Goal: Task Accomplishment & Management: Complete application form

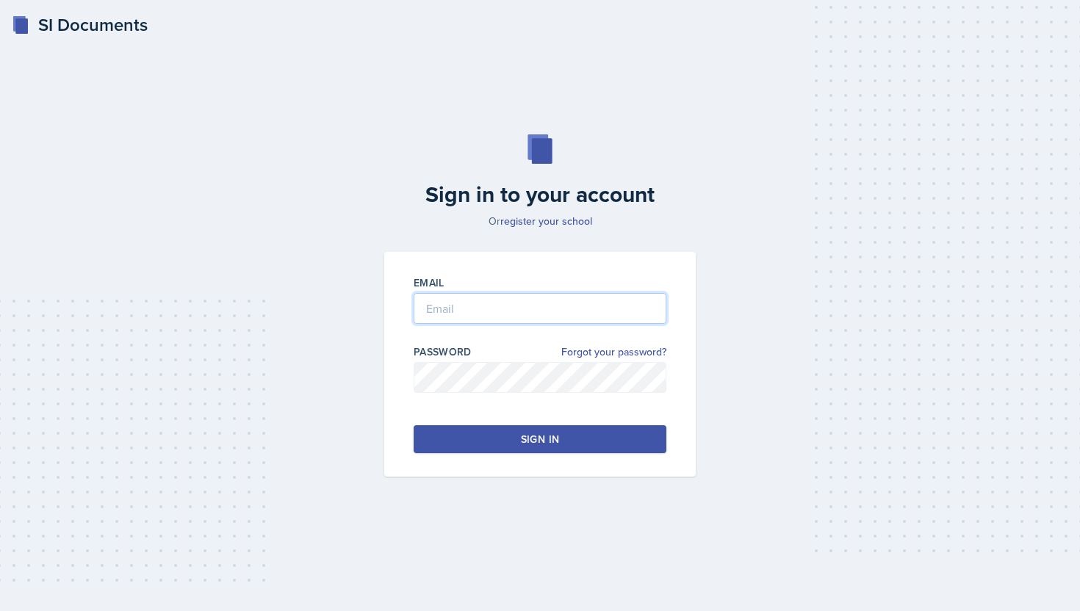
type input "[PERSON_NAME][EMAIL_ADDRESS][PERSON_NAME][DOMAIN_NAME]"
click at [538, 442] on div "Sign in" at bounding box center [540, 439] width 38 height 15
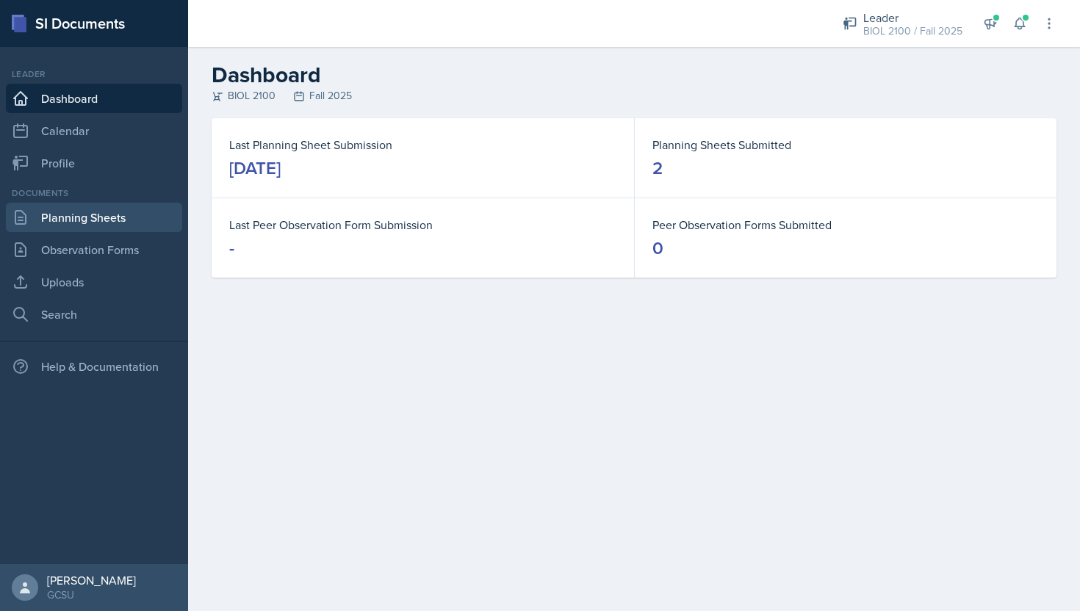
click at [84, 215] on link "Planning Sheets" at bounding box center [94, 217] width 176 height 29
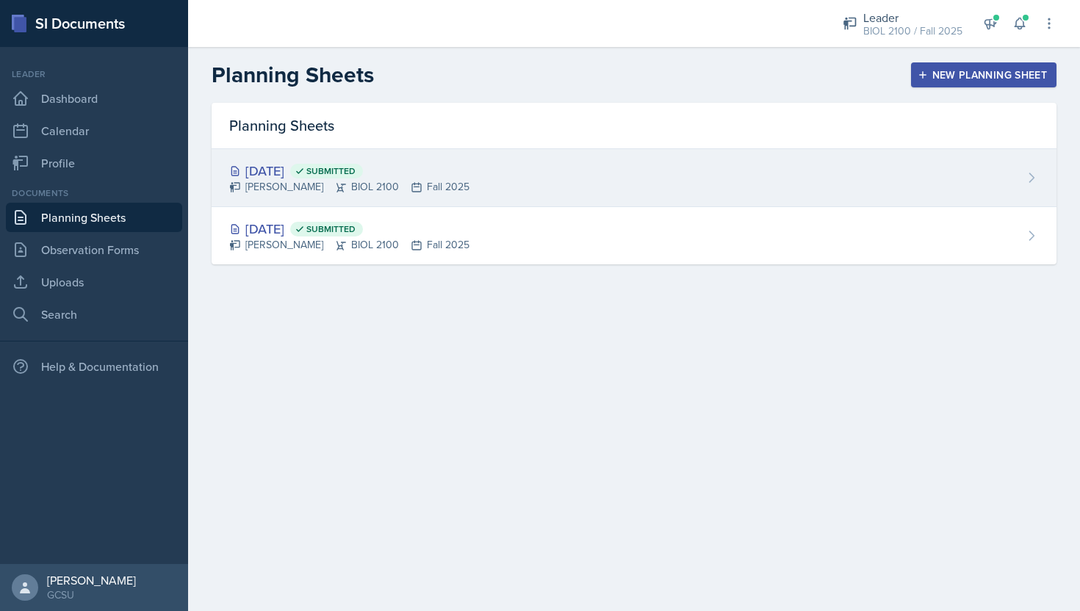
click at [296, 170] on div "[DATE] Submitted" at bounding box center [349, 171] width 240 height 20
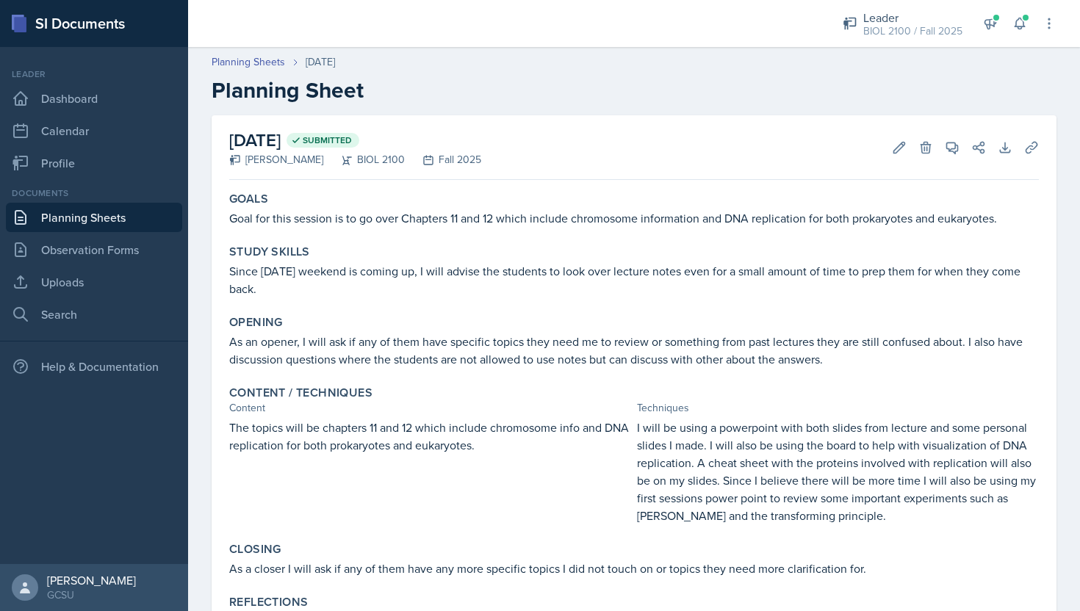
click at [338, 216] on p "Goal for this session is to go over Chapters 11 and 12 which include chromosome…" at bounding box center [634, 218] width 810 height 18
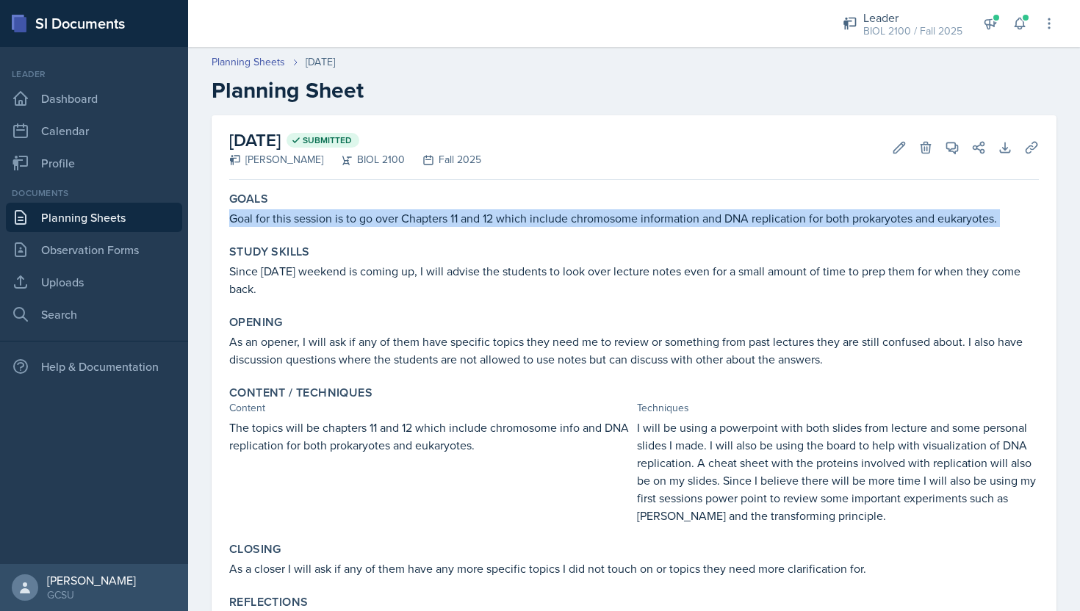
click at [338, 216] on p "Goal for this session is to go over Chapters 11 and 12 which include chromosome…" at bounding box center [634, 218] width 810 height 18
copy div "Goal for this session is to go over Chapters 11 and 12 which include chromosome…"
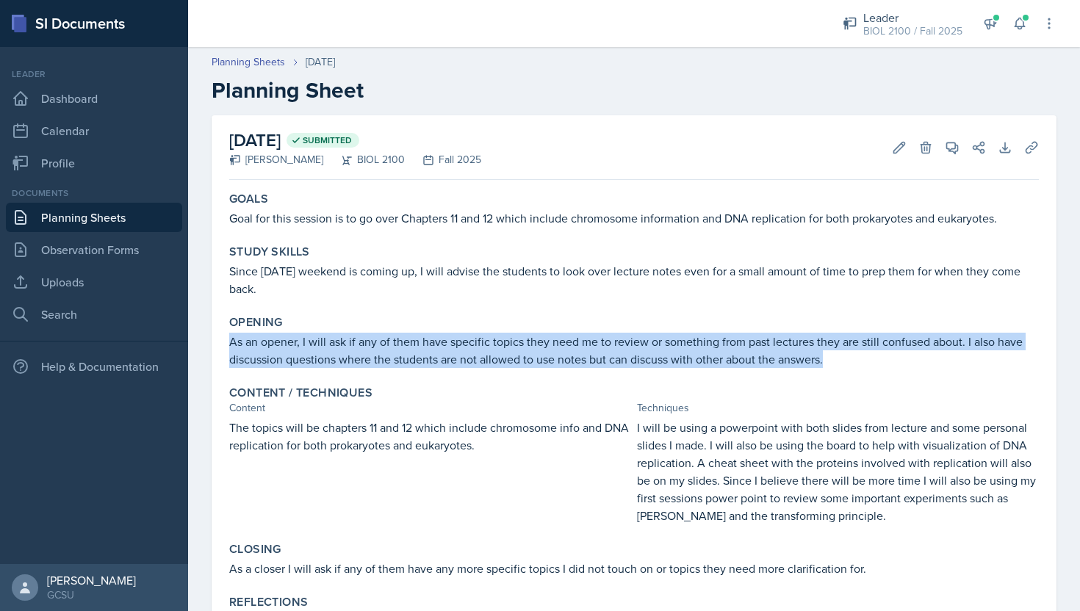
drag, startPoint x: 230, startPoint y: 343, endPoint x: 946, endPoint y: 354, distance: 715.7
click at [946, 354] on p "As an opener, I will ask if any of them have specific topics they need me to re…" at bounding box center [634, 350] width 810 height 35
copy p "As an opener, I will ask if any of them have specific topics they need me to re…"
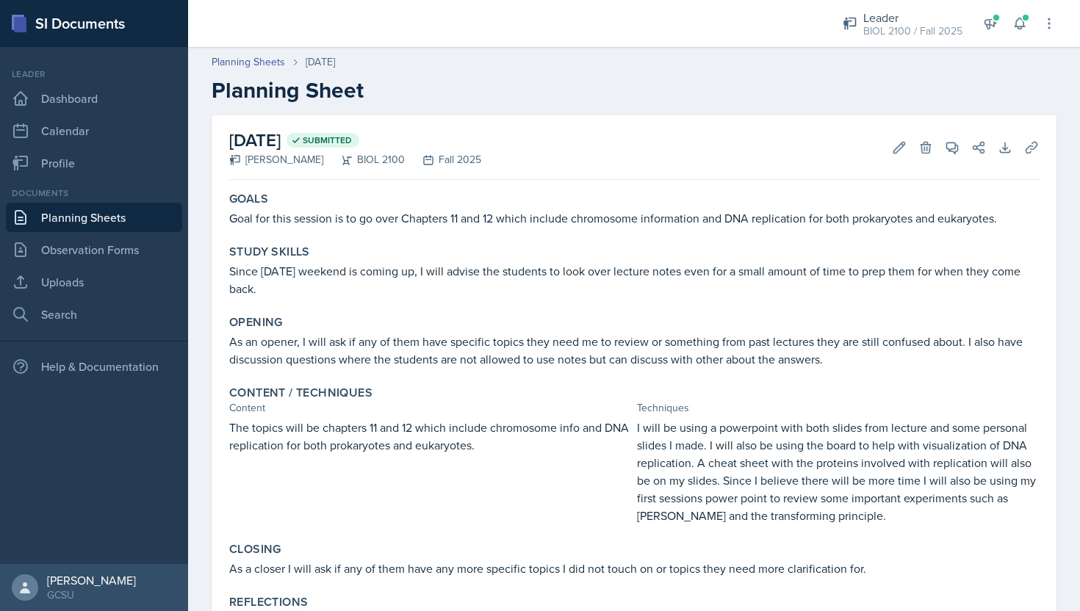
drag, startPoint x: 232, startPoint y: 429, endPoint x: 528, endPoint y: 455, distance: 297.2
click at [528, 455] on div "The topics will be chapters 11 and 12 which include chromosome info and DNA rep…" at bounding box center [430, 472] width 402 height 106
drag, startPoint x: 638, startPoint y: 430, endPoint x: 866, endPoint y: 524, distance: 246.4
click at [866, 524] on p "I will be using a powerpoint with both slides from lecture and some personal sl…" at bounding box center [838, 472] width 402 height 106
copy p "will be using a powerpoint with both slides from lecture and some personal slid…"
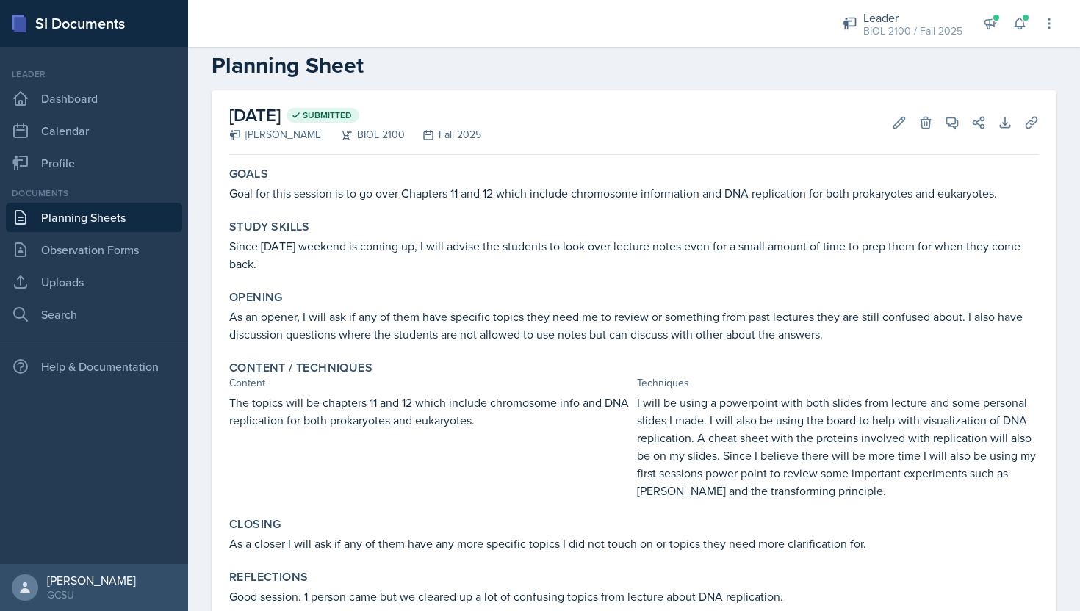
scroll to position [43, 0]
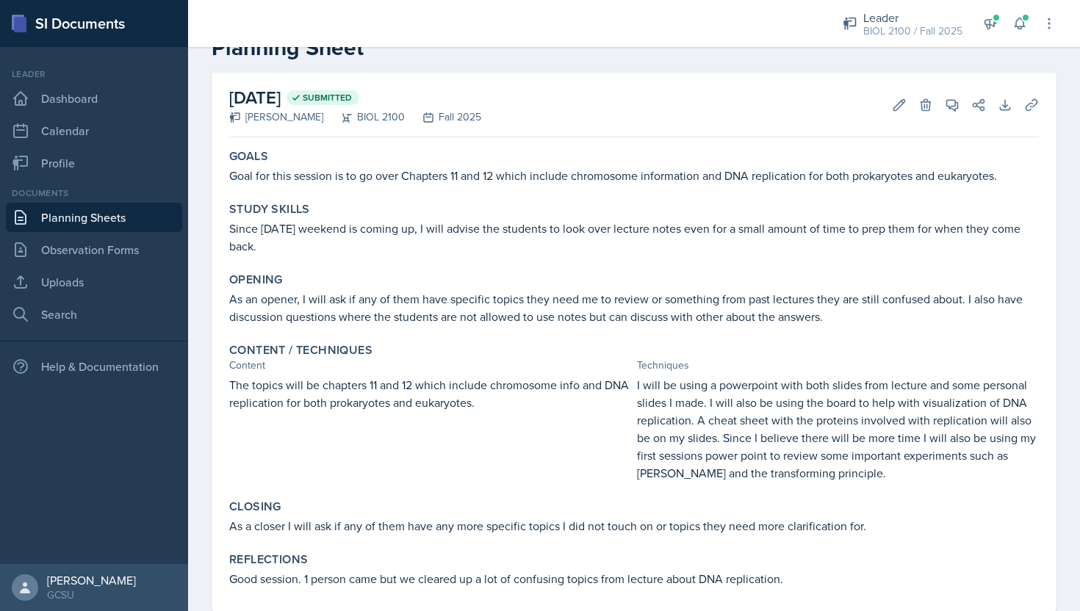
click at [365, 523] on p "As a closer I will ask if any of them have any more specific topics I did not t…" at bounding box center [634, 526] width 810 height 18
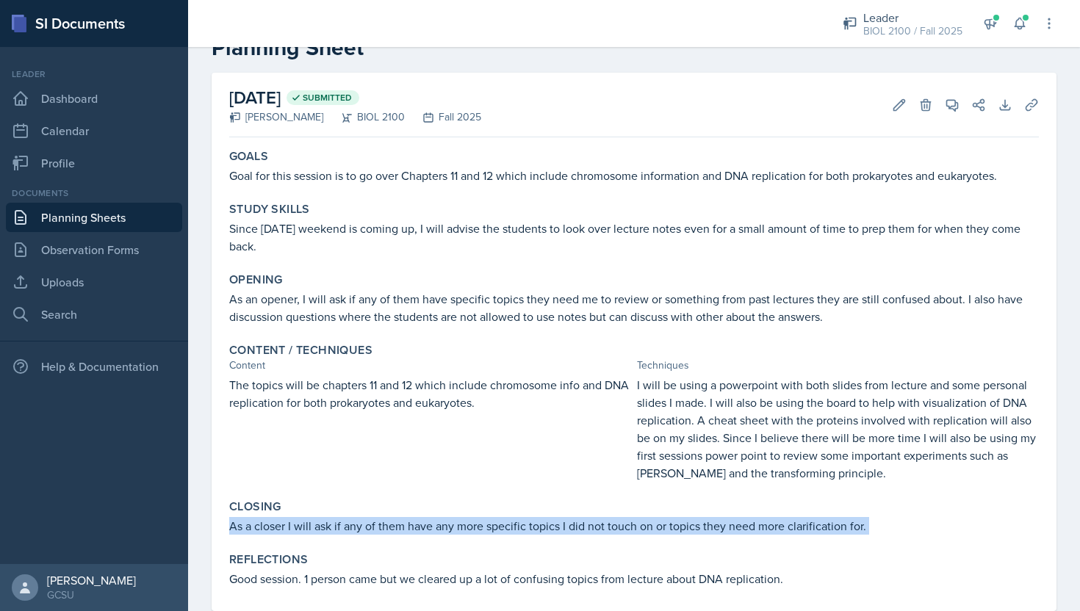
click at [365, 523] on p "As a closer I will ask if any of them have any more specific topics I did not t…" at bounding box center [634, 526] width 810 height 18
copy div "As a closer I will ask if any of them have any more specific topics I did not t…"
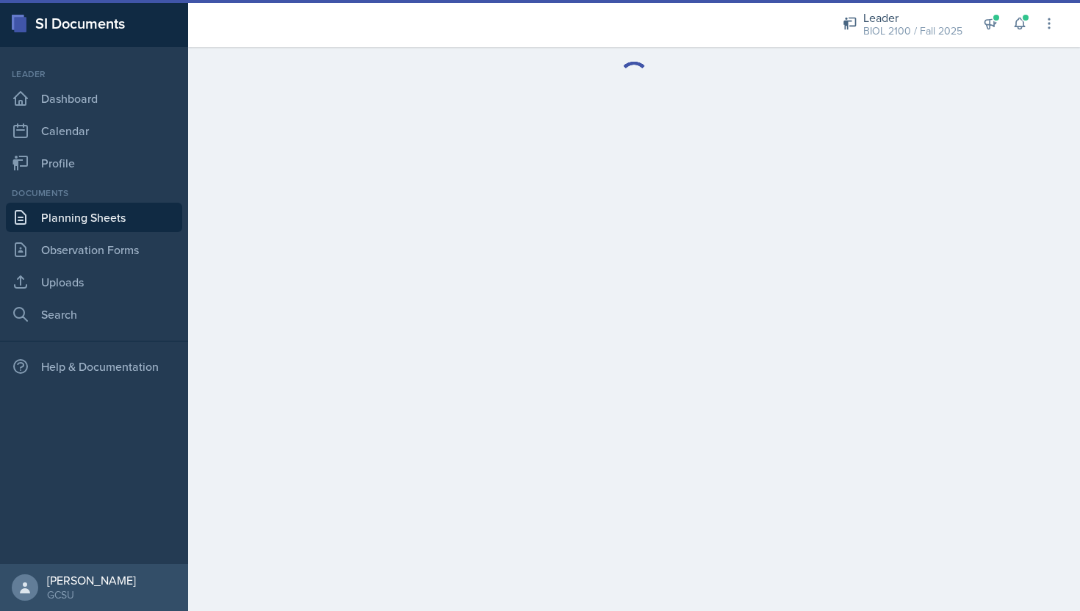
click at [100, 217] on link "Planning Sheets" at bounding box center [94, 217] width 176 height 29
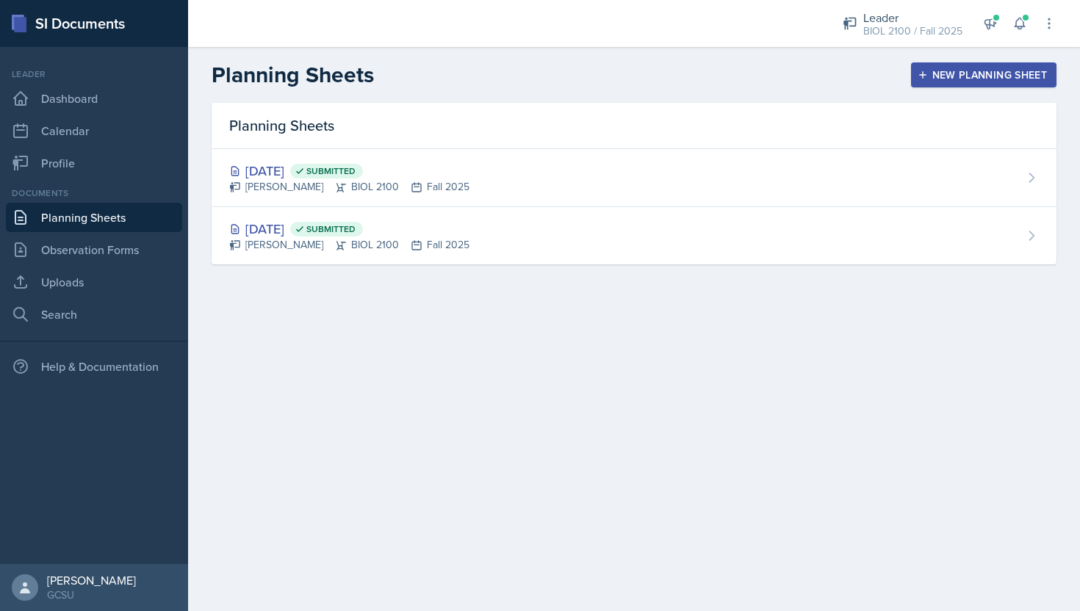
click at [1001, 78] on div "New Planning Sheet" at bounding box center [984, 75] width 126 height 12
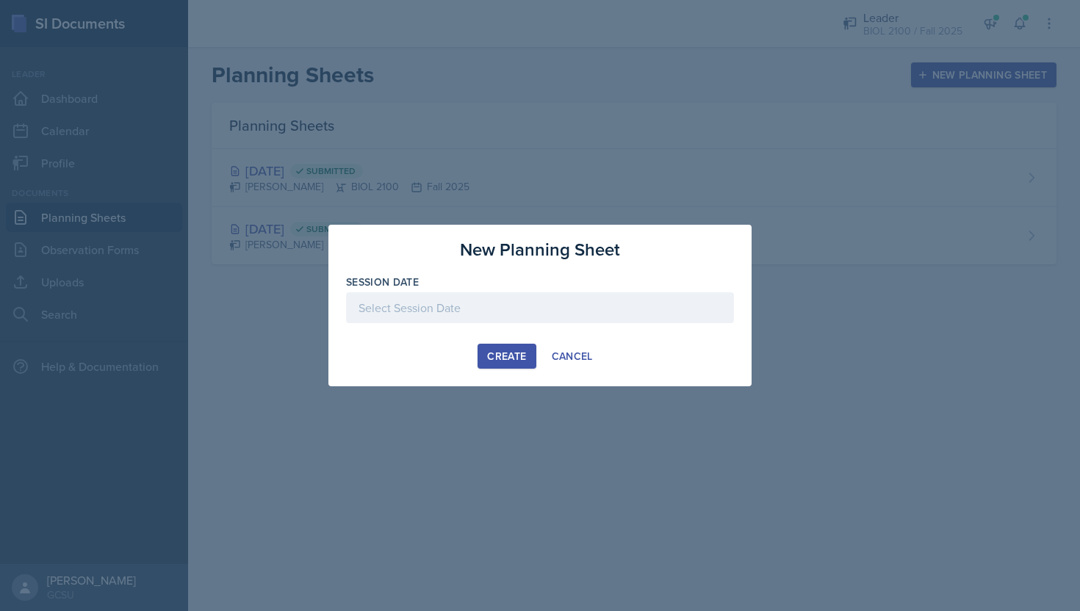
click at [527, 314] on div at bounding box center [540, 307] width 388 height 31
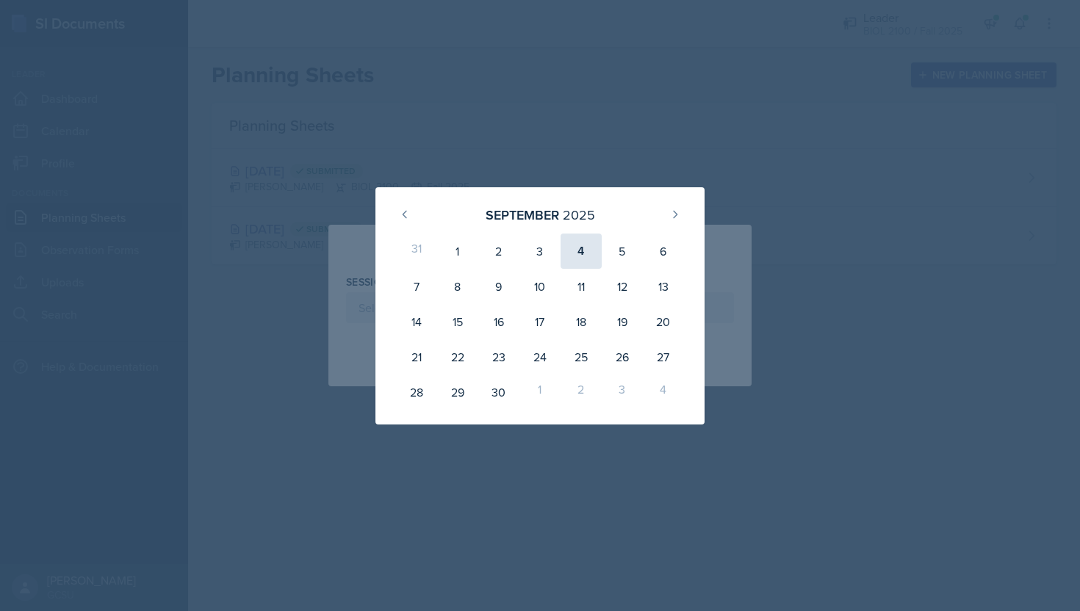
click at [575, 243] on div "4" at bounding box center [581, 251] width 41 height 35
type input "September 4th, 2025"
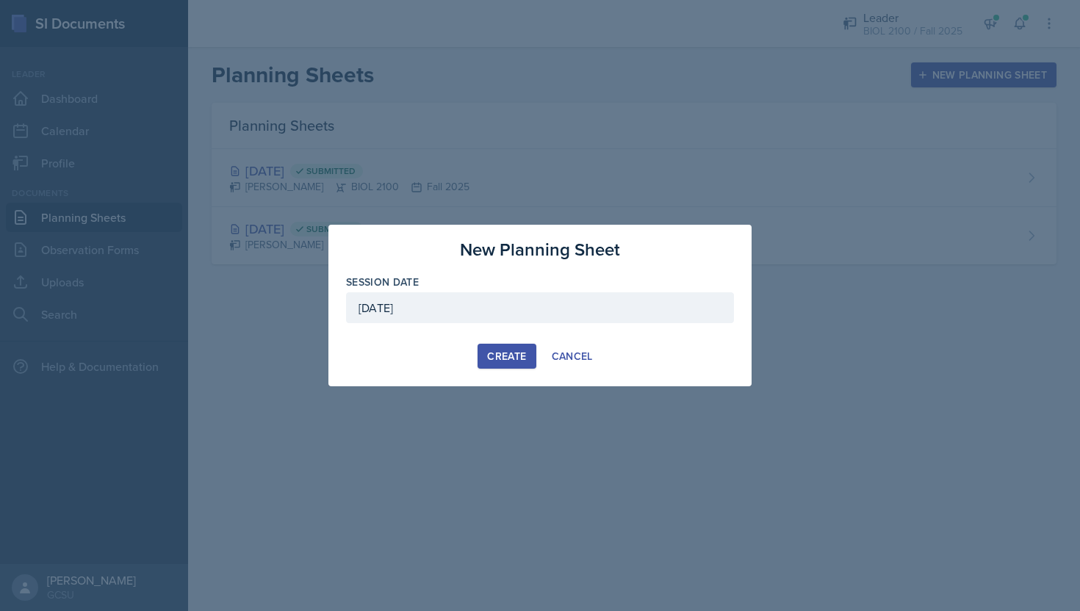
click at [479, 360] on button "Create" at bounding box center [507, 356] width 58 height 25
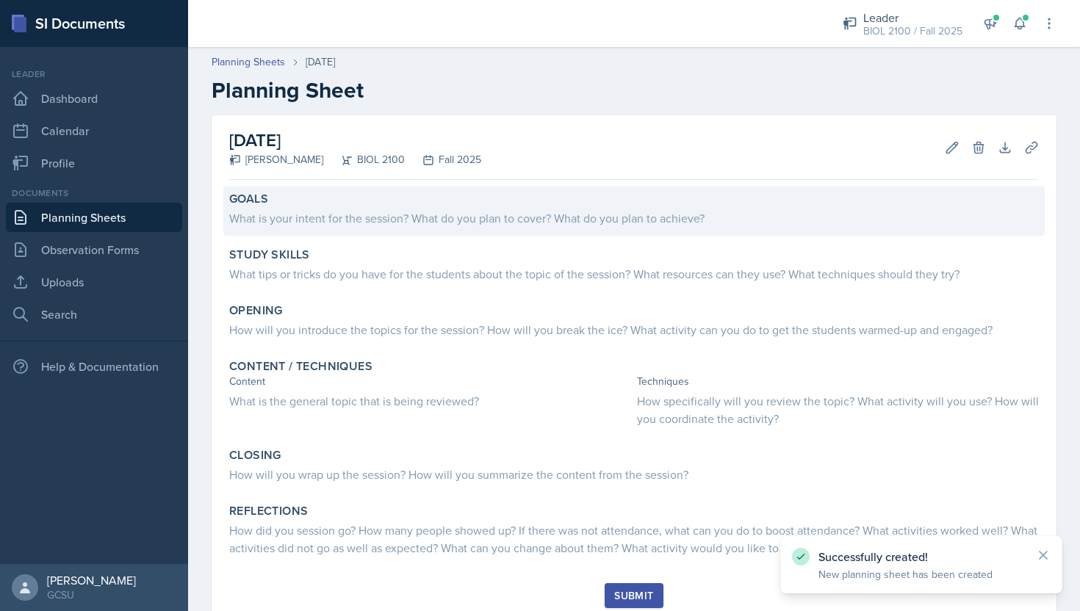
click at [504, 217] on div "What is your intent for the session? What do you plan to cover? What do you pla…" at bounding box center [634, 218] width 810 height 18
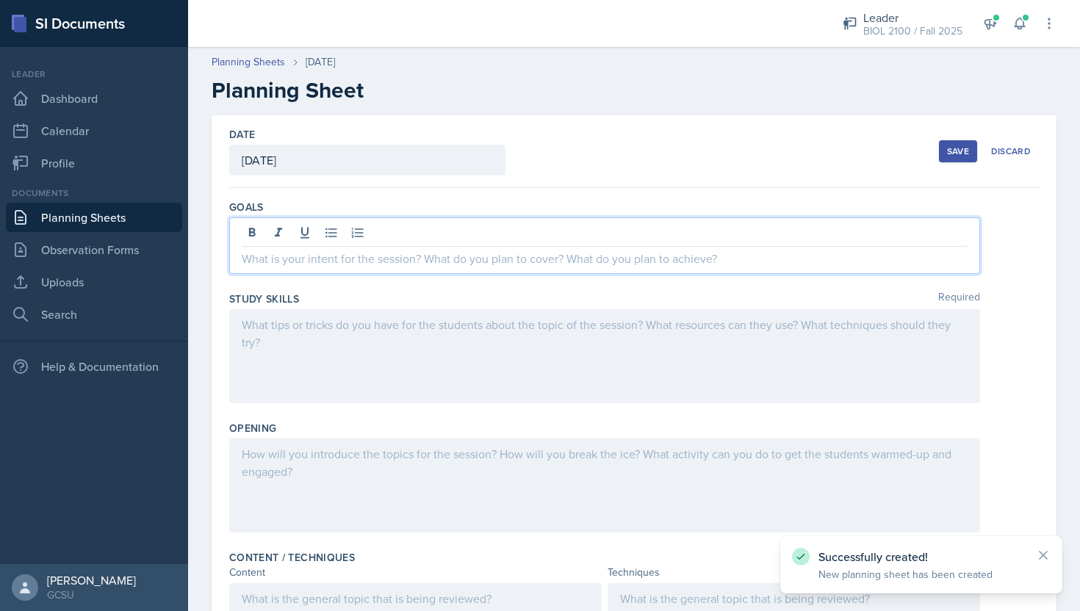
click at [494, 234] on div at bounding box center [604, 245] width 751 height 57
paste div
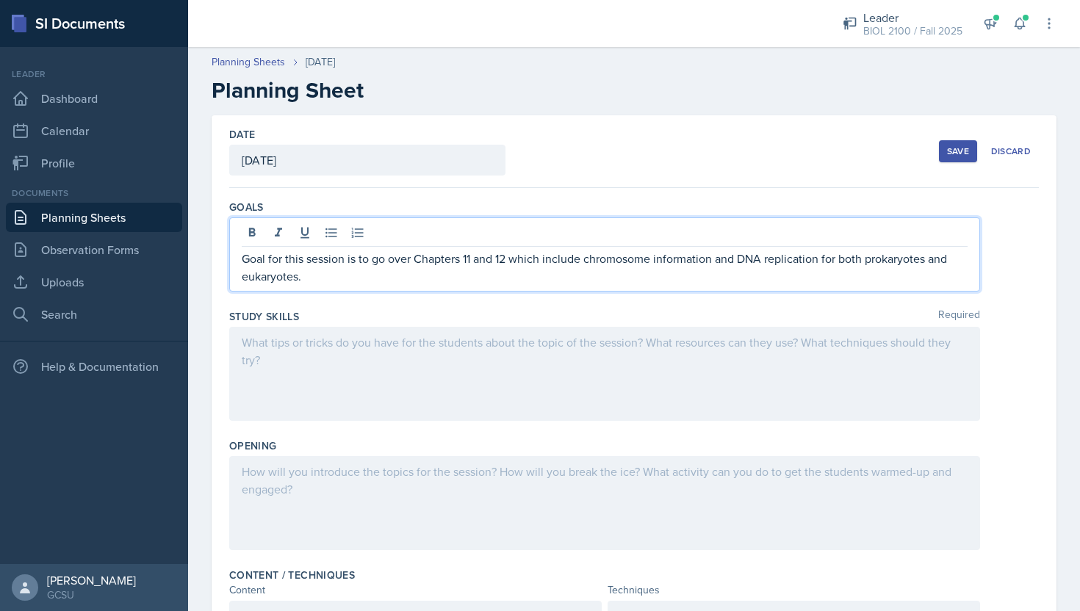
click at [495, 264] on p "Goal for this session is to go over Chapters 11 and 12 which include chromosome…" at bounding box center [605, 267] width 726 height 35
click at [491, 262] on p "Goal for this session is to go over Chapters 11, 12 which include chromosome in…" at bounding box center [605, 267] width 726 height 35
click at [756, 262] on p "Goal for this session is to go over Chapters 11, 12, and 2 which include chromo…" at bounding box center [605, 267] width 726 height 35
click at [324, 281] on p "Goal for this session is to go over Chapters 11, 12, and 2 which include chromo…" at bounding box center [605, 267] width 726 height 35
click at [527, 277] on p "Goal for this session is to go over Chapters 11, 12, and 2 which include chromo…" at bounding box center [605, 267] width 726 height 35
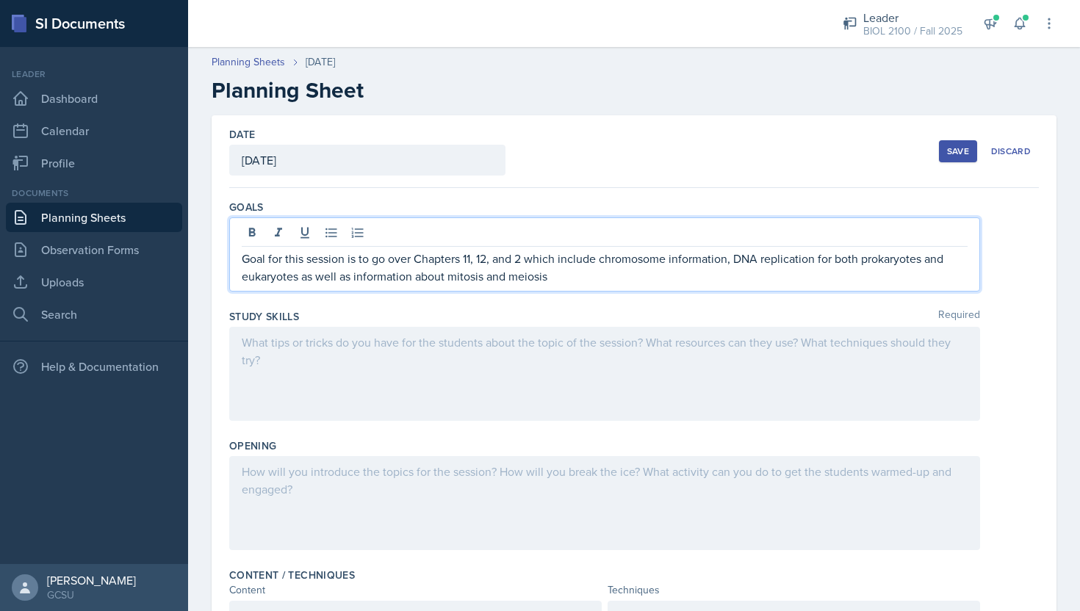
click at [628, 269] on p "Goal for this session is to go over Chapters 11, 12, and 2 which include chromo…" at bounding box center [605, 267] width 726 height 35
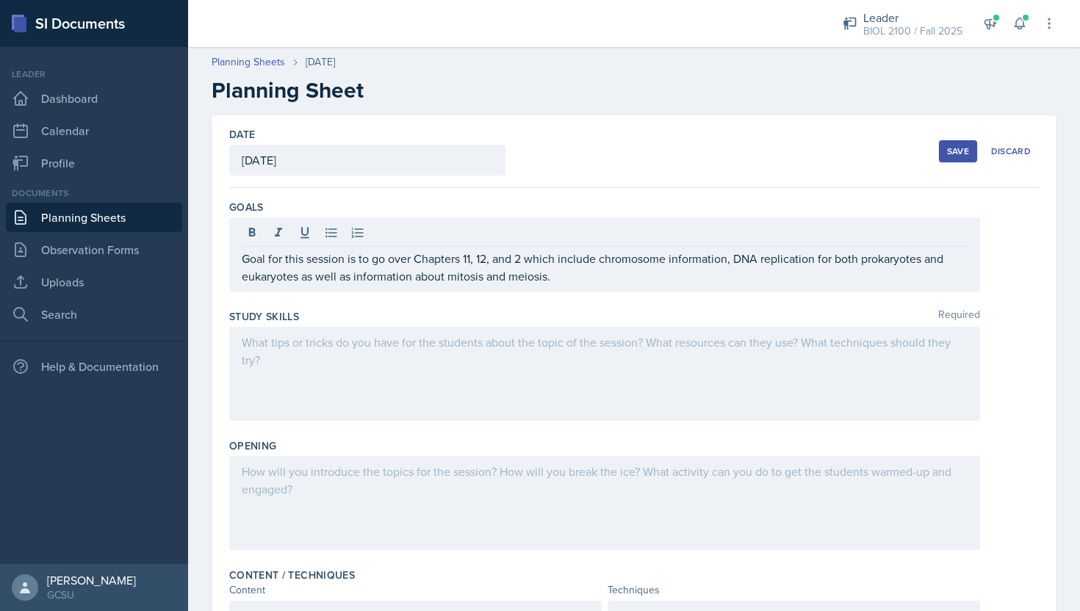
click at [360, 379] on div at bounding box center [604, 374] width 751 height 94
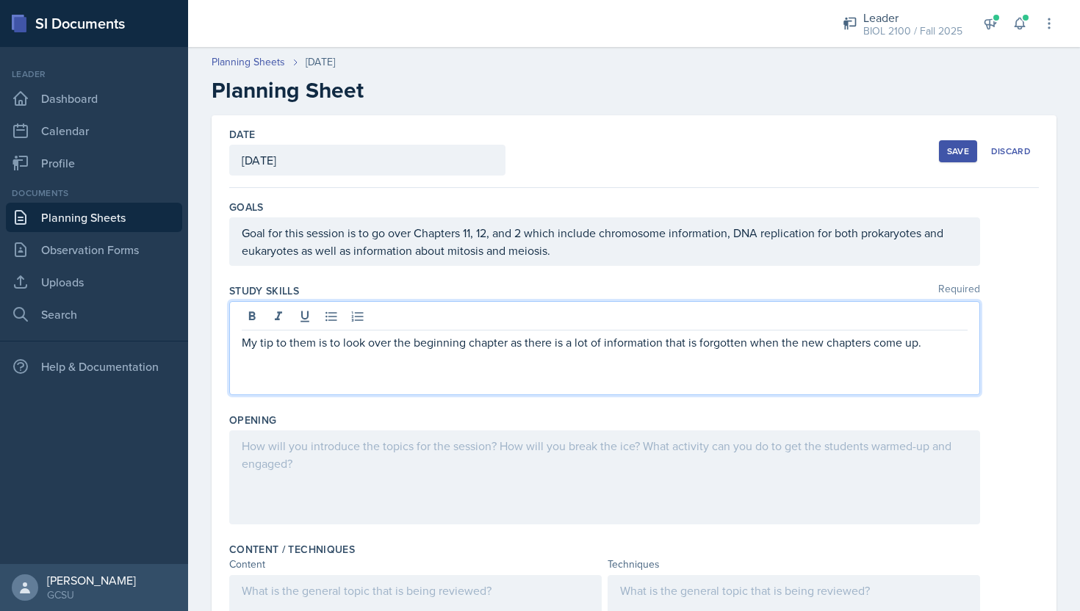
click at [278, 478] on div at bounding box center [604, 478] width 751 height 94
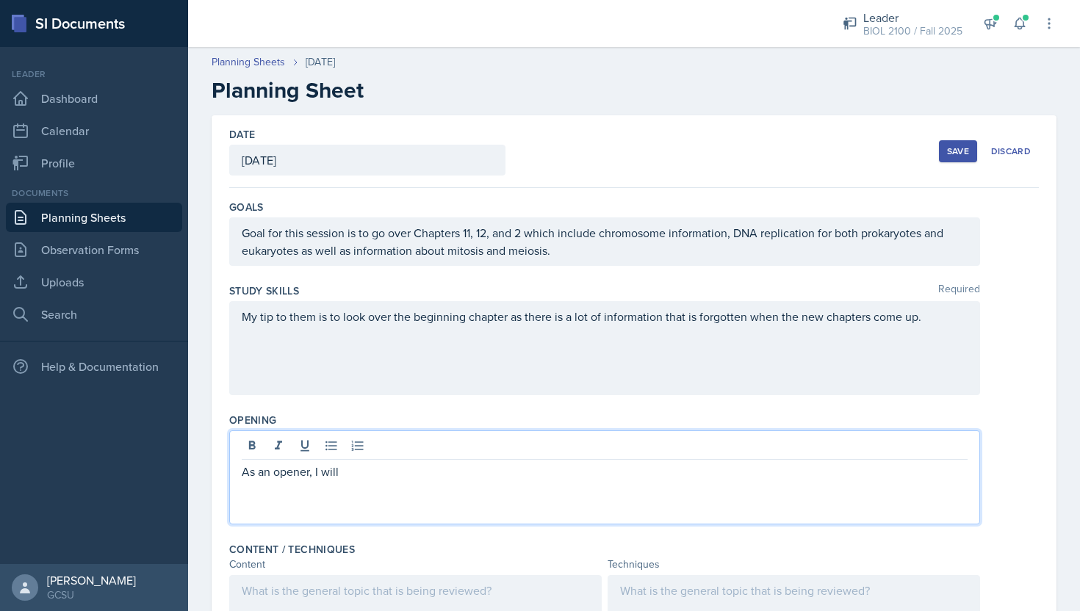
click at [494, 474] on p "As an opener, I will" at bounding box center [605, 472] width 726 height 18
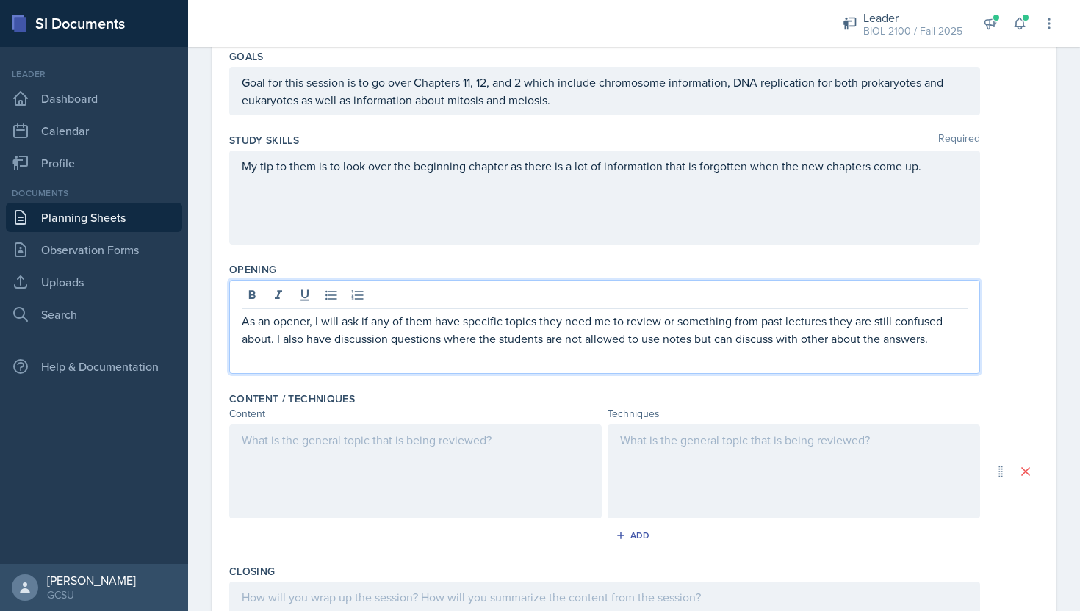
click at [499, 484] on div at bounding box center [415, 472] width 372 height 94
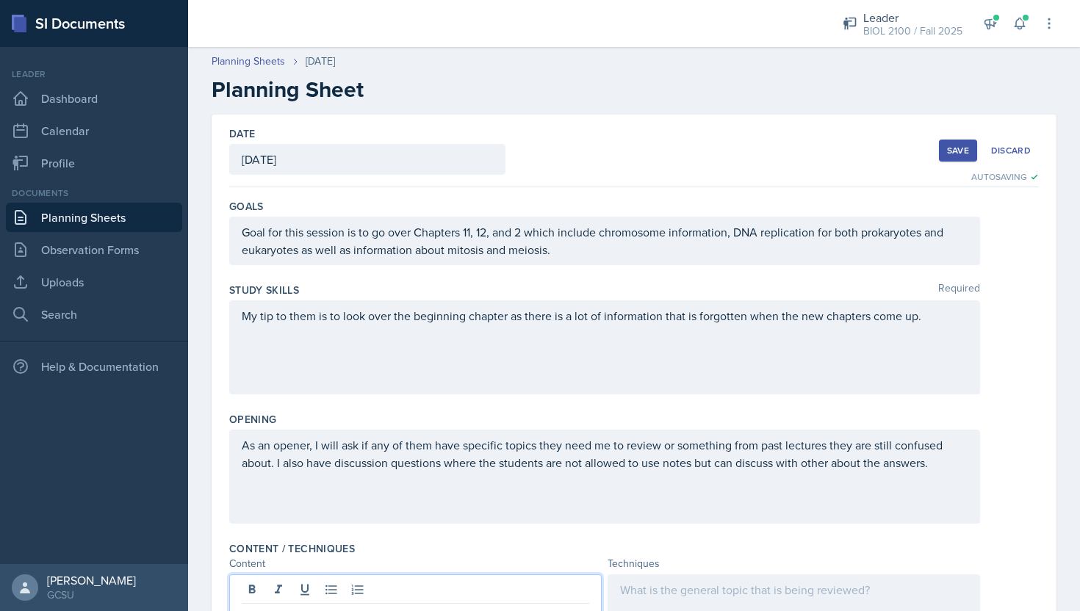
scroll to position [26, 0]
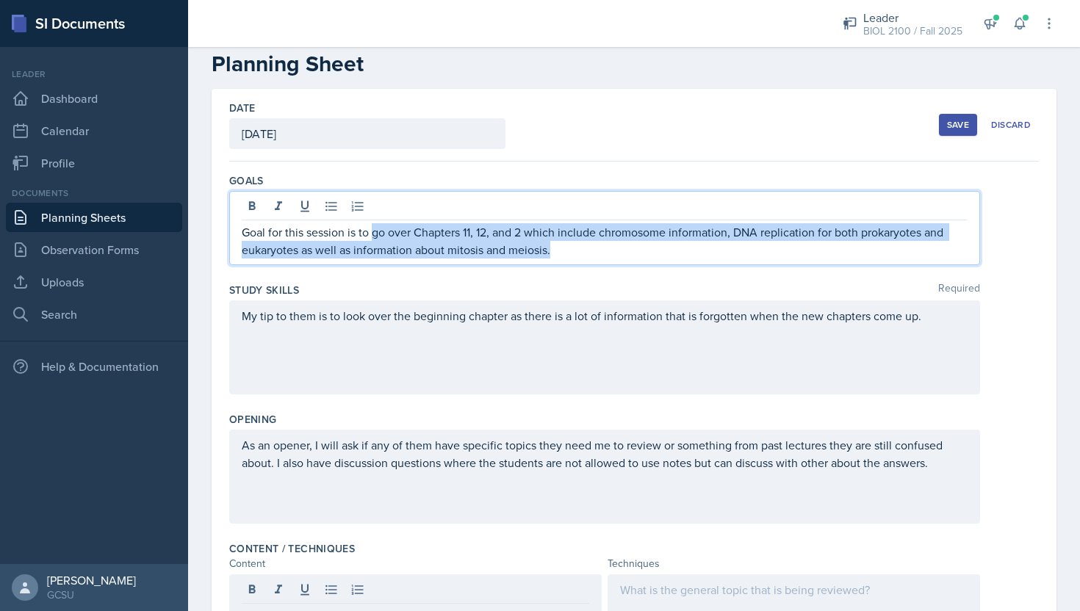
drag, startPoint x: 375, startPoint y: 234, endPoint x: 673, endPoint y: 259, distance: 299.3
click at [673, 259] on div "Goal for this session is to go over Chapters 11, 12, and 2 which include chromo…" at bounding box center [604, 228] width 751 height 74
copy p "go over Chapters 11, 12, and 2 which include chromosome information, DNA replic…"
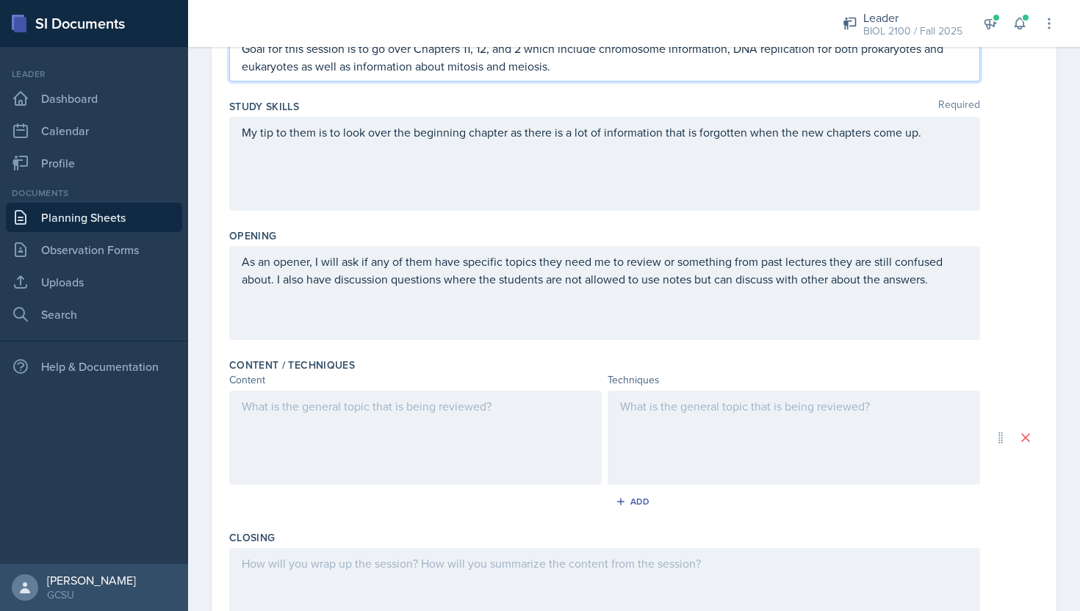
click at [417, 406] on p at bounding box center [416, 406] width 348 height 18
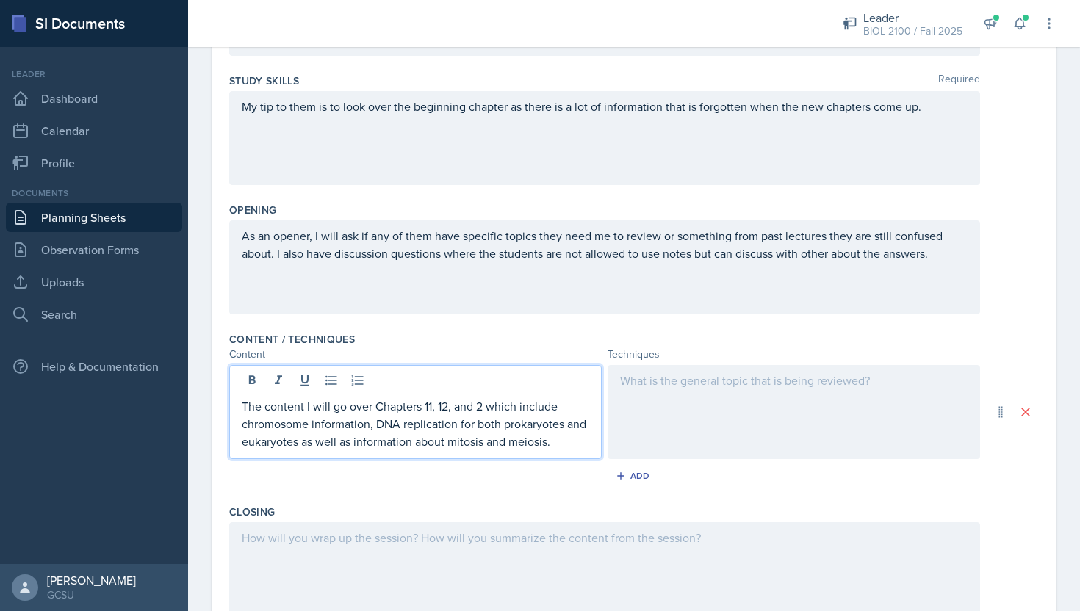
click at [376, 412] on p "The content I will go over Chapters 11, 12, and 2 which include chromosome info…" at bounding box center [416, 423] width 348 height 53
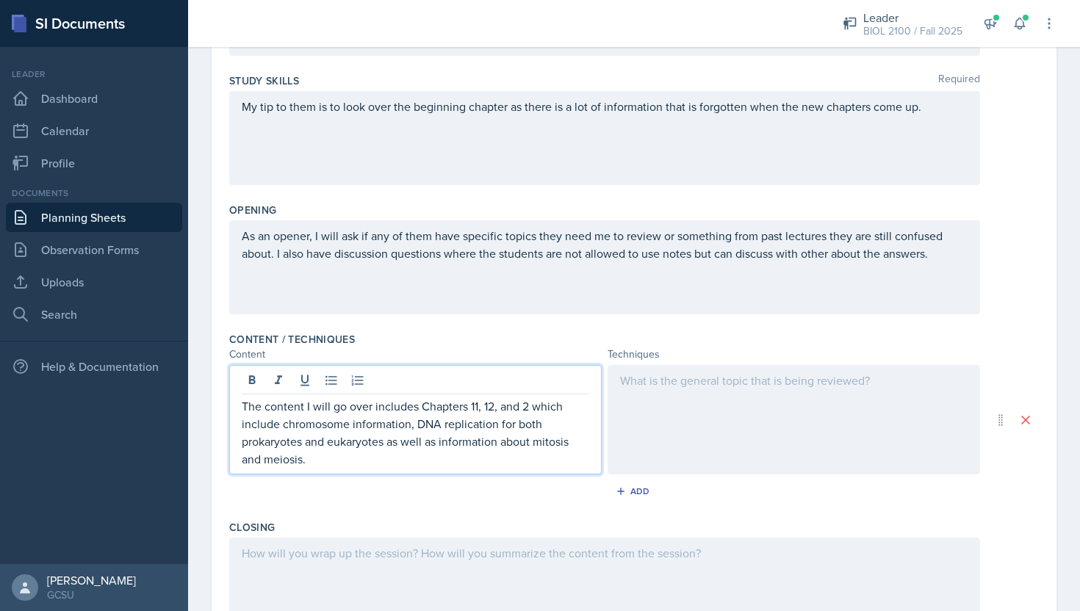
click at [444, 456] on p "The content I will go over includes Chapters 11, 12, and 2 which include chromo…" at bounding box center [416, 432] width 348 height 71
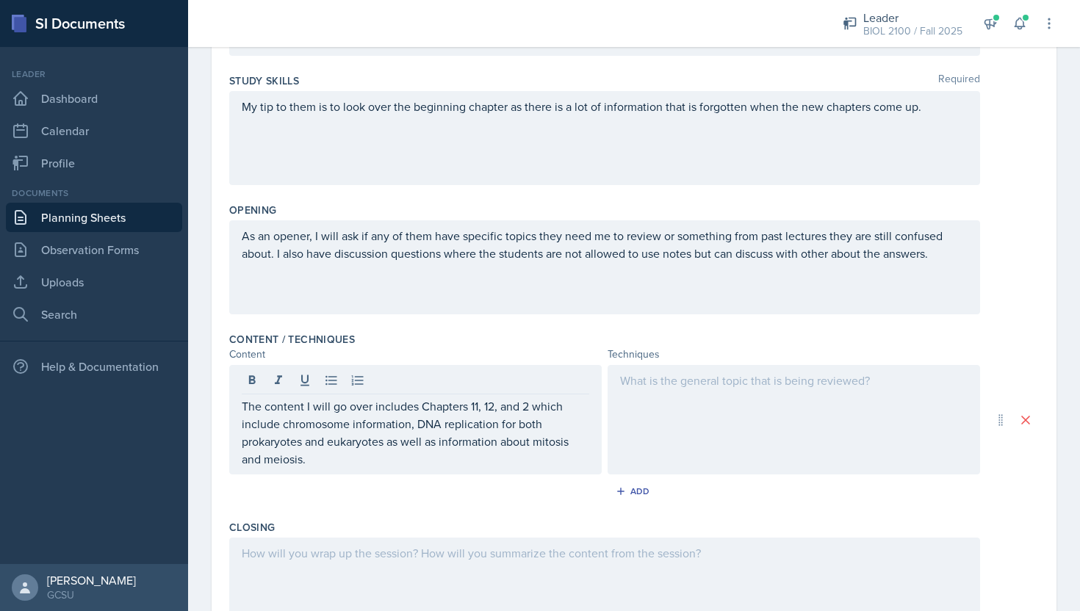
click at [743, 392] on div at bounding box center [794, 419] width 372 height 109
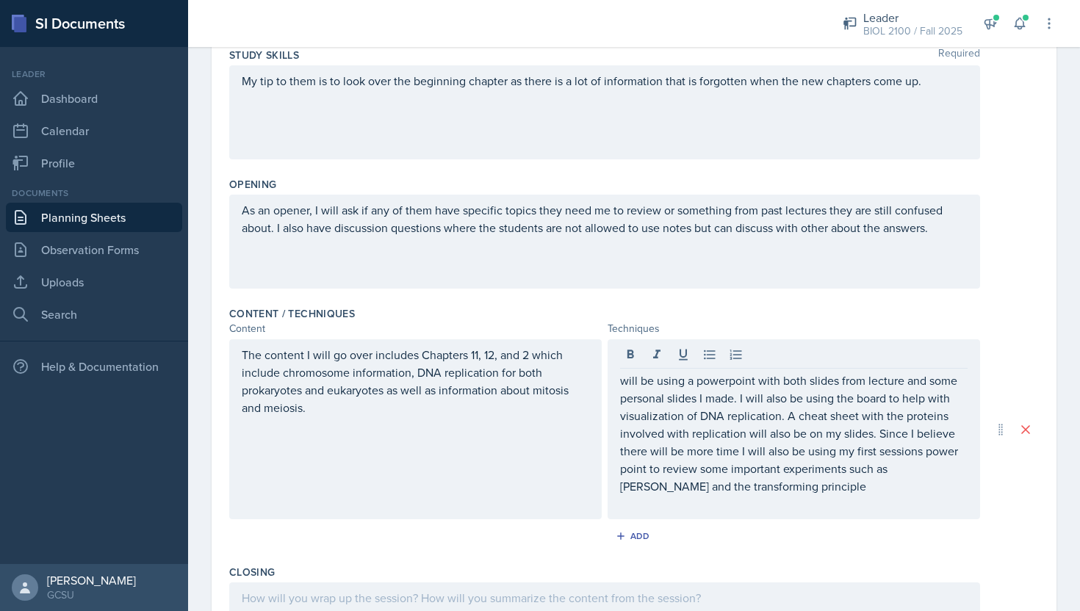
click at [619, 382] on div "will be using a powerpoint with both slides from lecture and some personal slid…" at bounding box center [794, 429] width 372 height 180
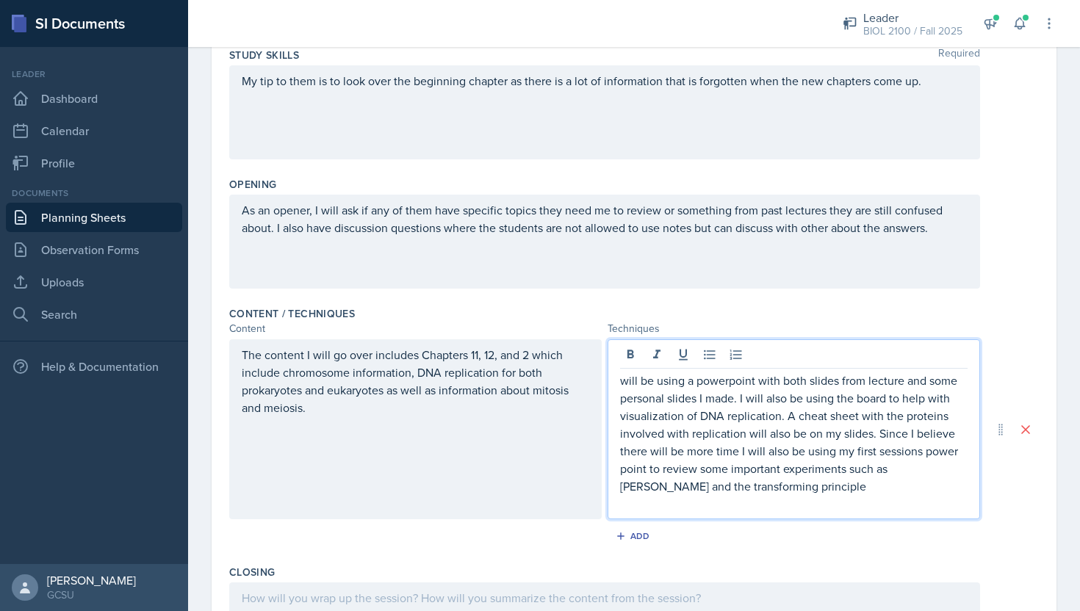
click at [622, 383] on p "will be using a powerpoint with both slides from lecture and some personal slid…" at bounding box center [794, 433] width 348 height 123
click at [876, 436] on p "I will be using a powerpoint with both slides from lecture and some personal sl…" at bounding box center [794, 433] width 348 height 123
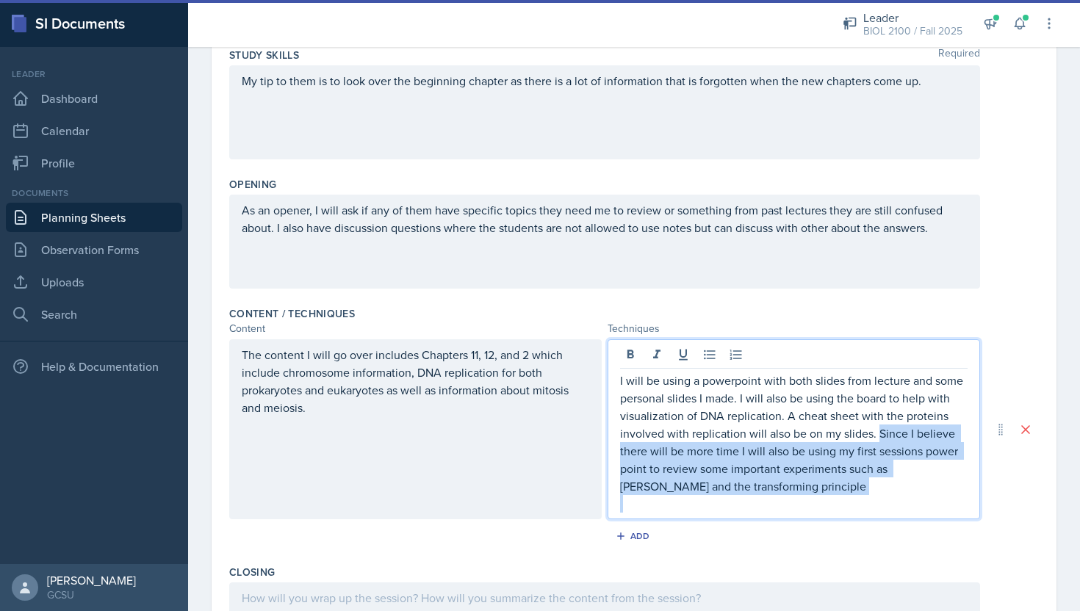
drag, startPoint x: 827, startPoint y: 504, endPoint x: 879, endPoint y: 436, distance: 85.5
click at [879, 436] on div "I will be using a powerpoint with both slides from lecture and some personal sl…" at bounding box center [794, 442] width 348 height 141
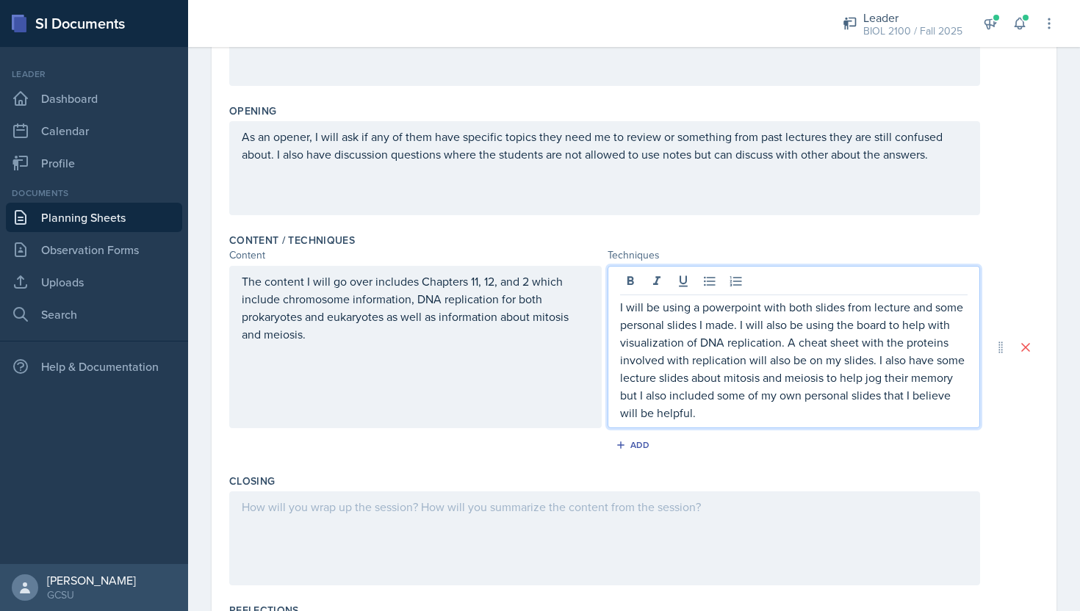
click at [670, 541] on div at bounding box center [604, 538] width 751 height 94
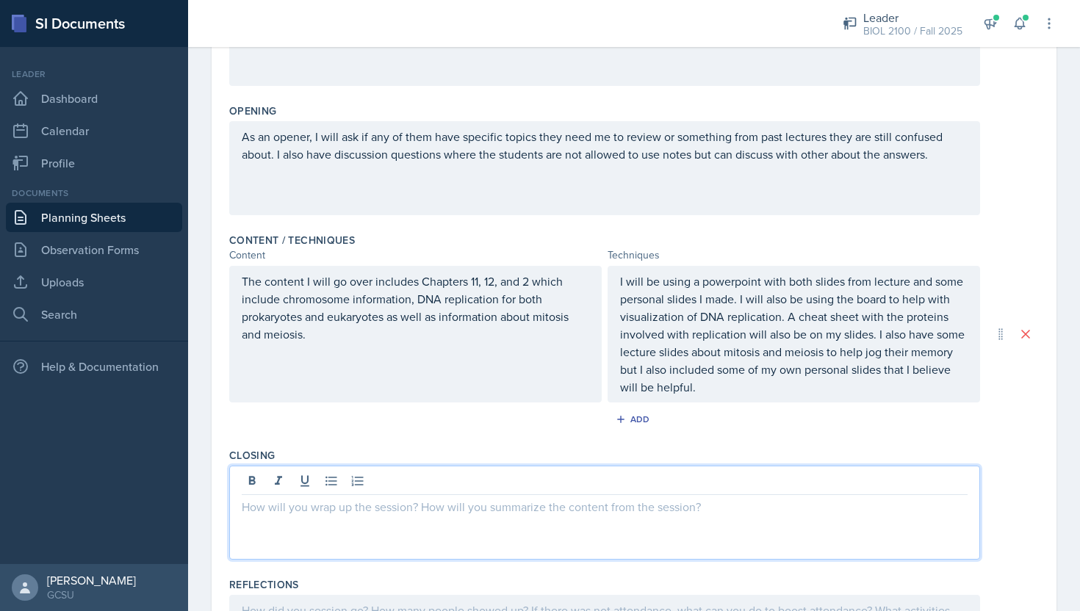
scroll to position [335, 0]
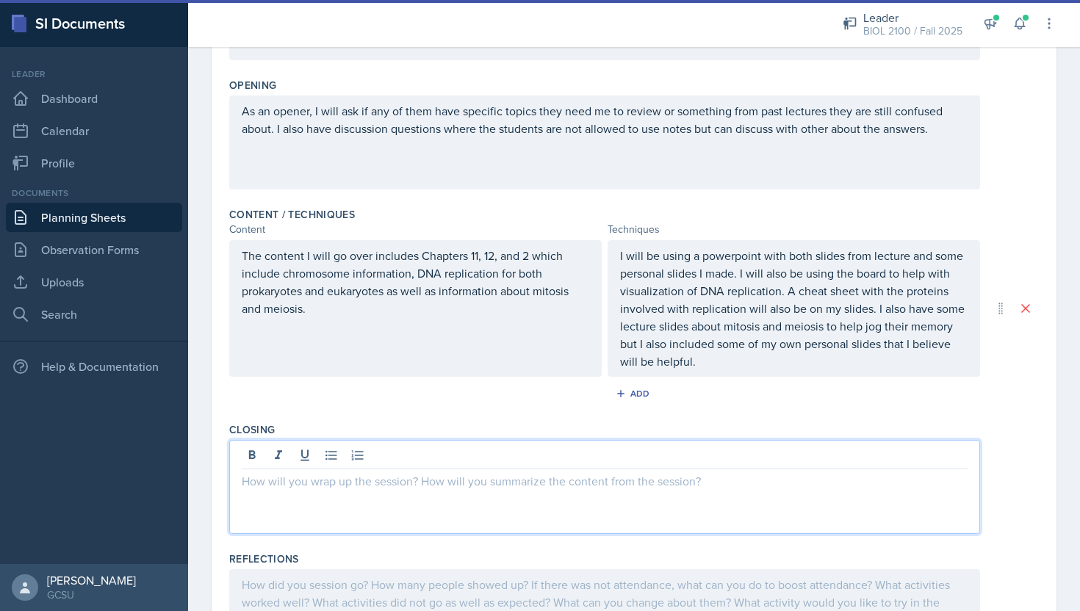
click at [365, 518] on div at bounding box center [604, 487] width 751 height 94
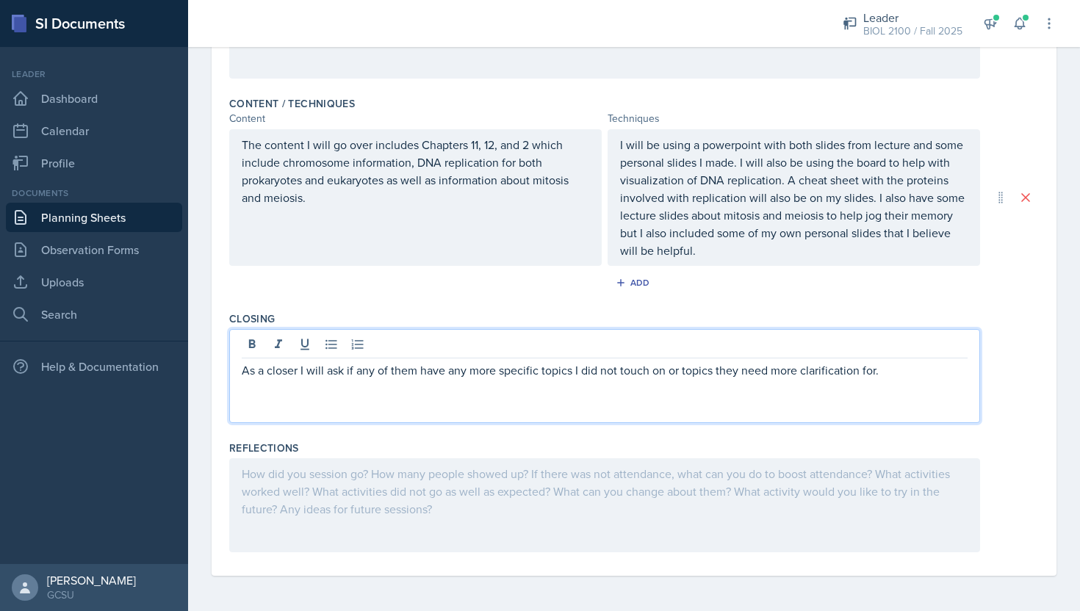
scroll to position [0, 0]
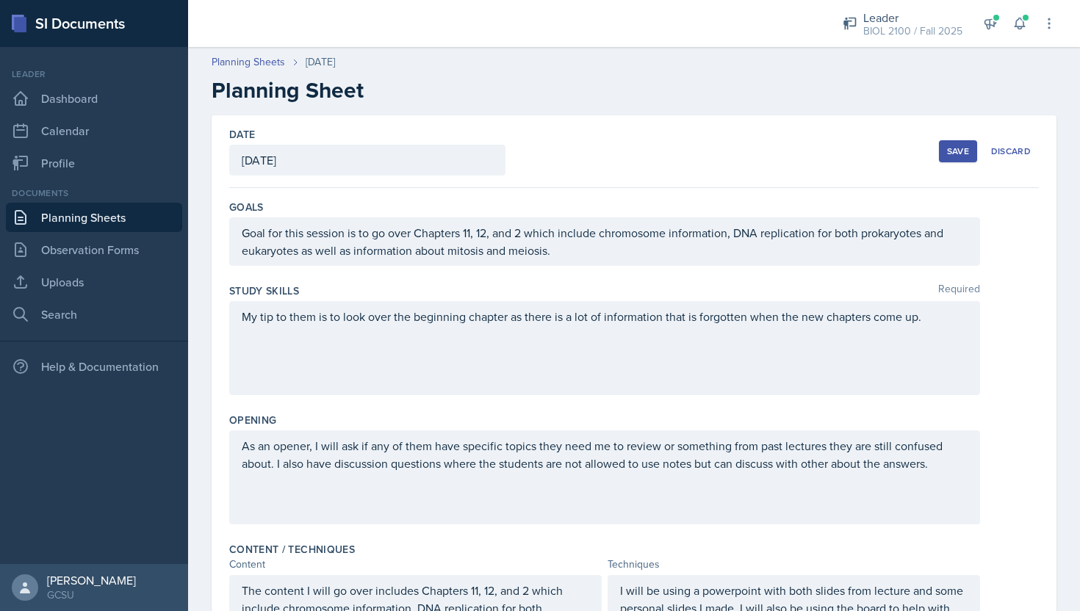
click at [965, 140] on button "Save" at bounding box center [958, 151] width 38 height 22
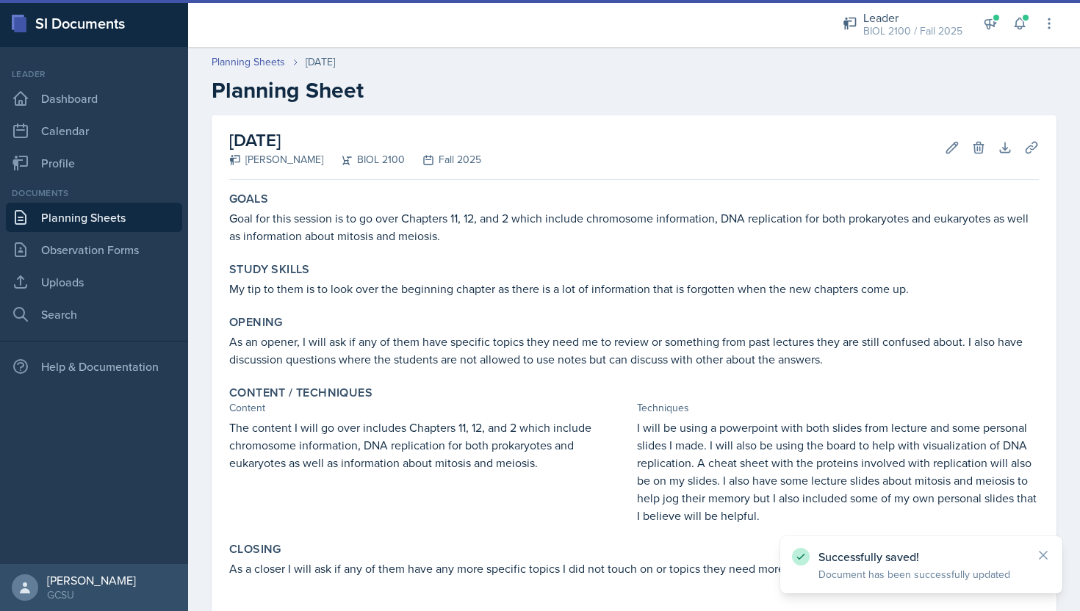
scroll to position [173, 0]
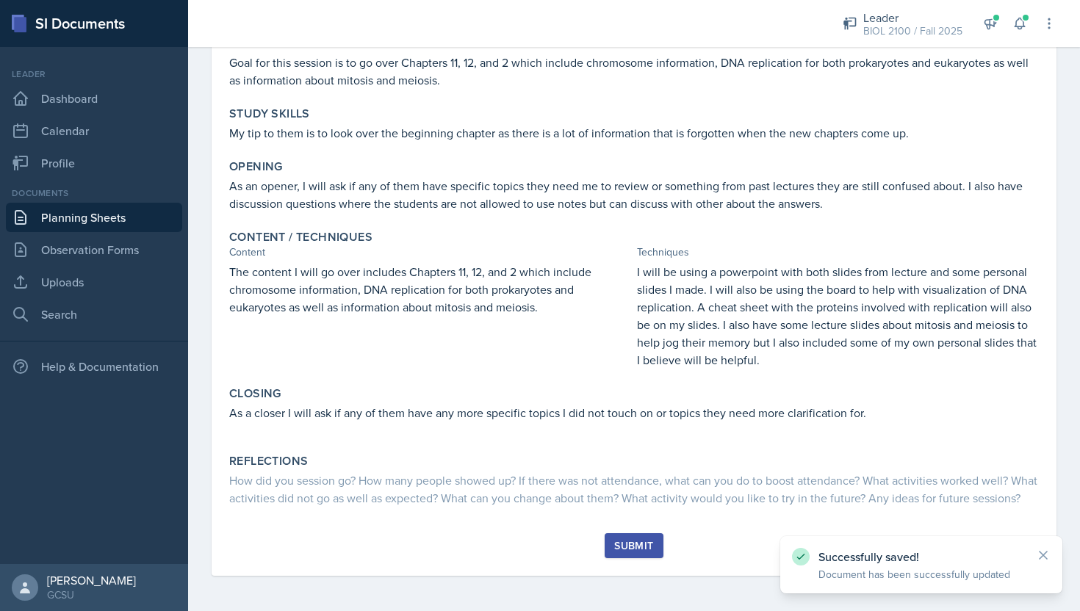
click at [641, 540] on div "Submit" at bounding box center [633, 546] width 39 height 12
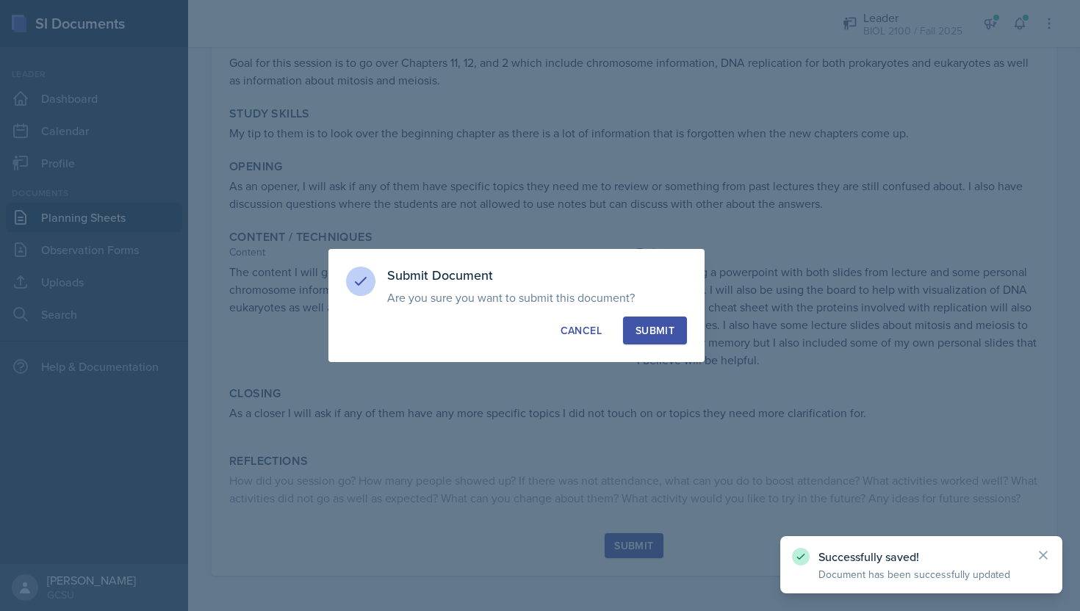
click at [650, 331] on div "Submit" at bounding box center [654, 330] width 39 height 15
